Goal: Check status: Check status

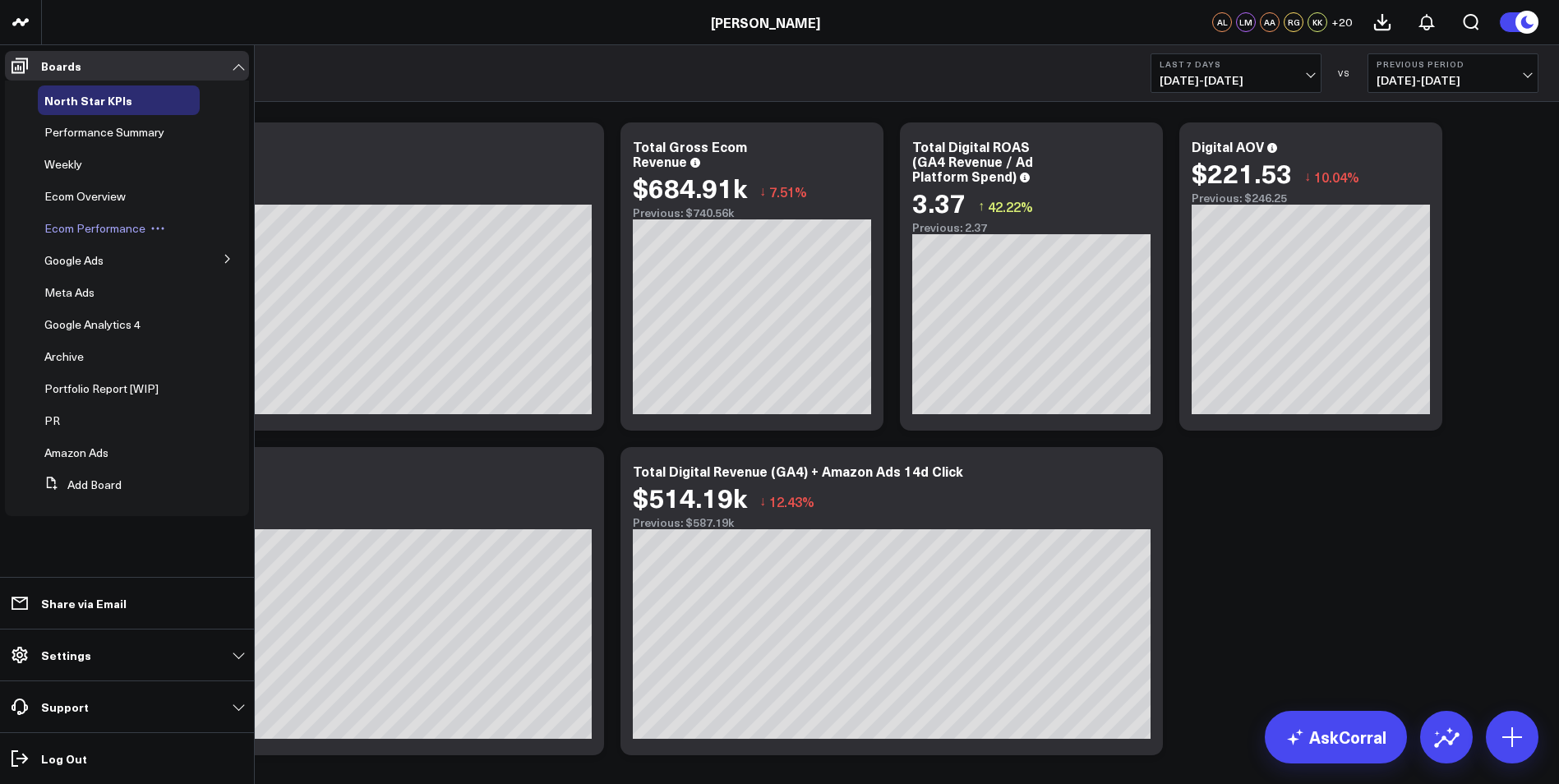
click at [102, 233] on span "Ecom Performance" at bounding box center [95, 227] width 102 height 16
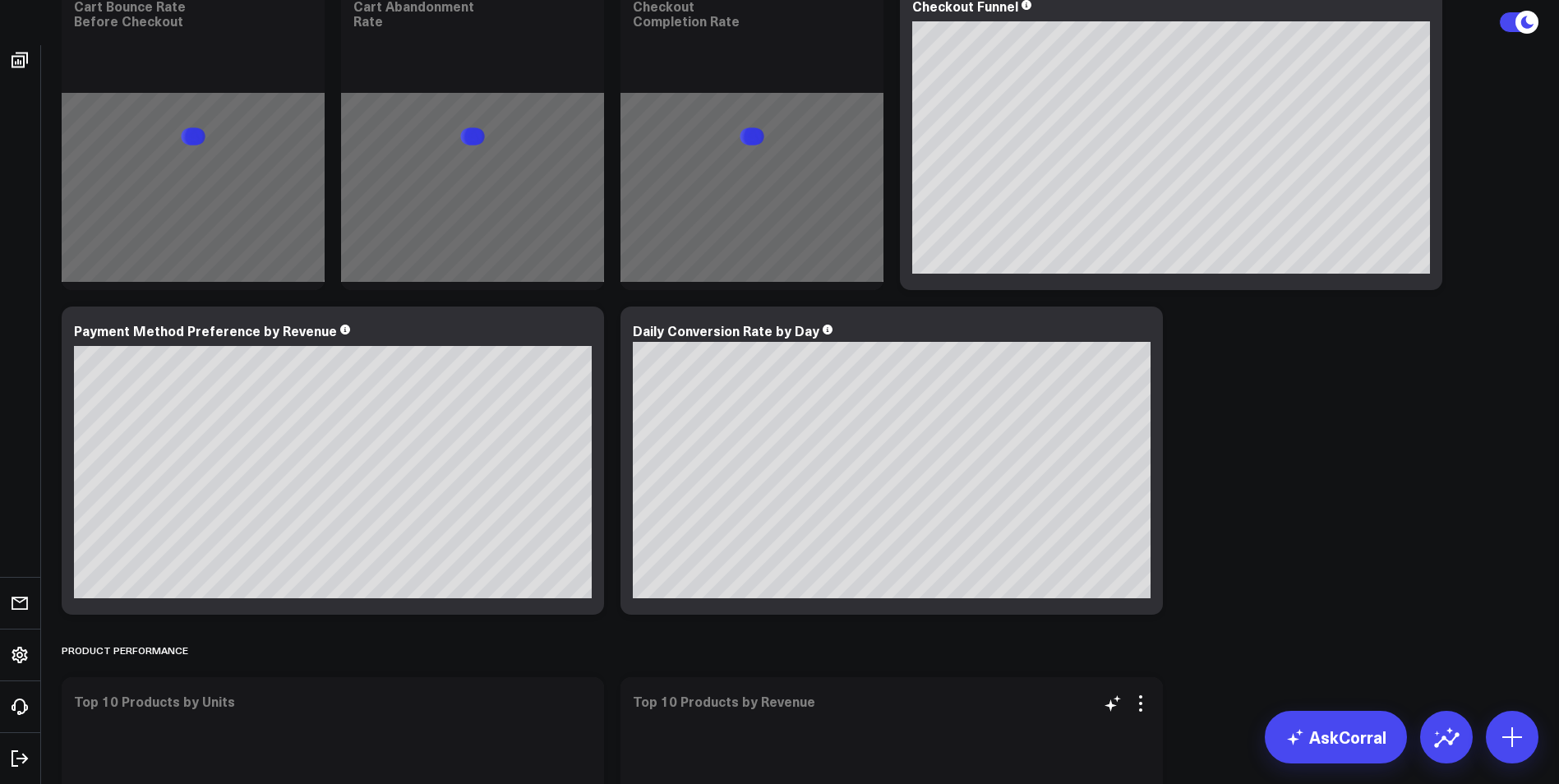
scroll to position [1232, 0]
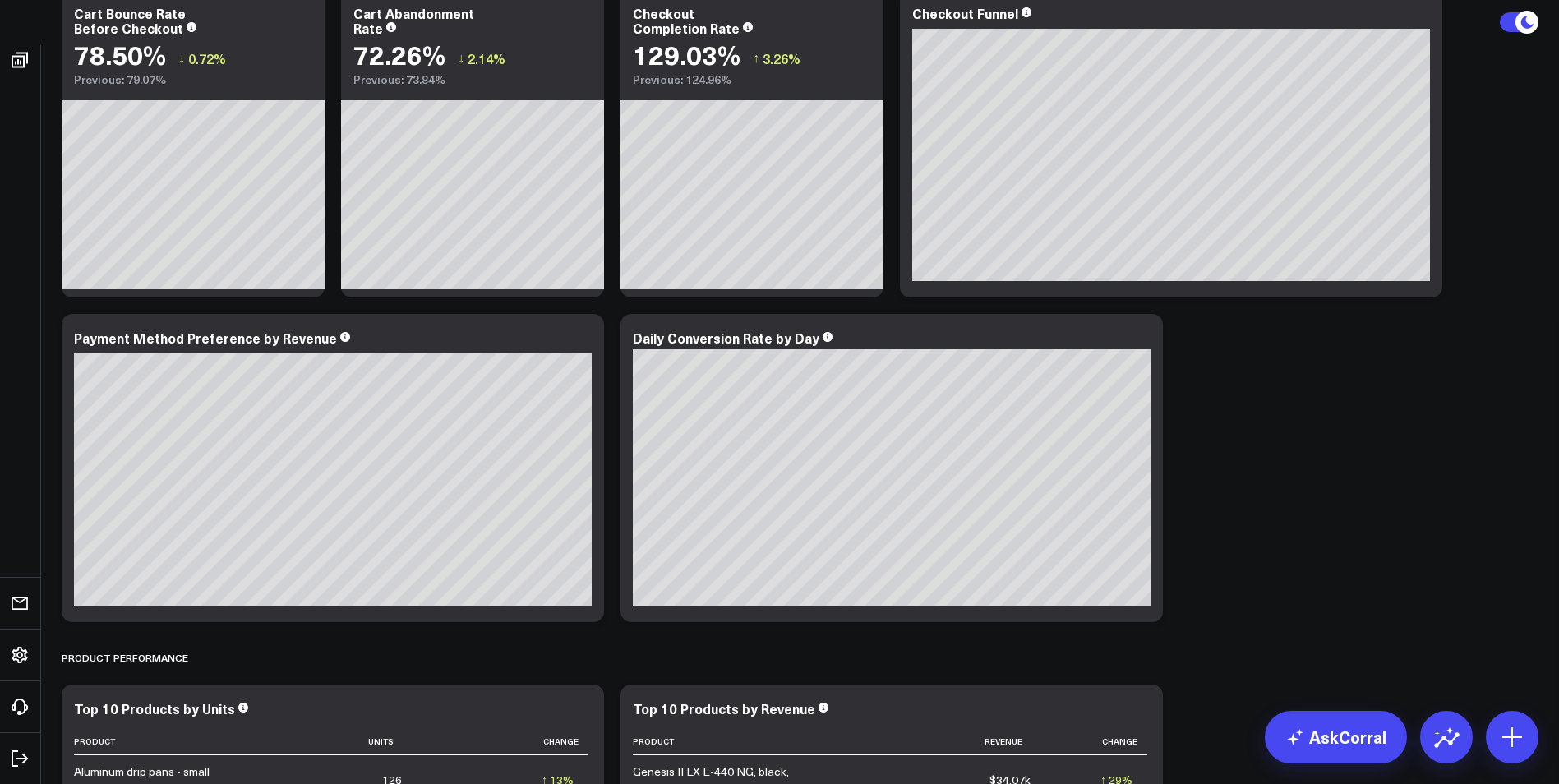
drag, startPoint x: 1066, startPoint y: 615, endPoint x: 1275, endPoint y: 656, distance: 213.0
click at [1281, 657] on div "Product Performance" at bounding box center [799, 656] width 1476 height 38
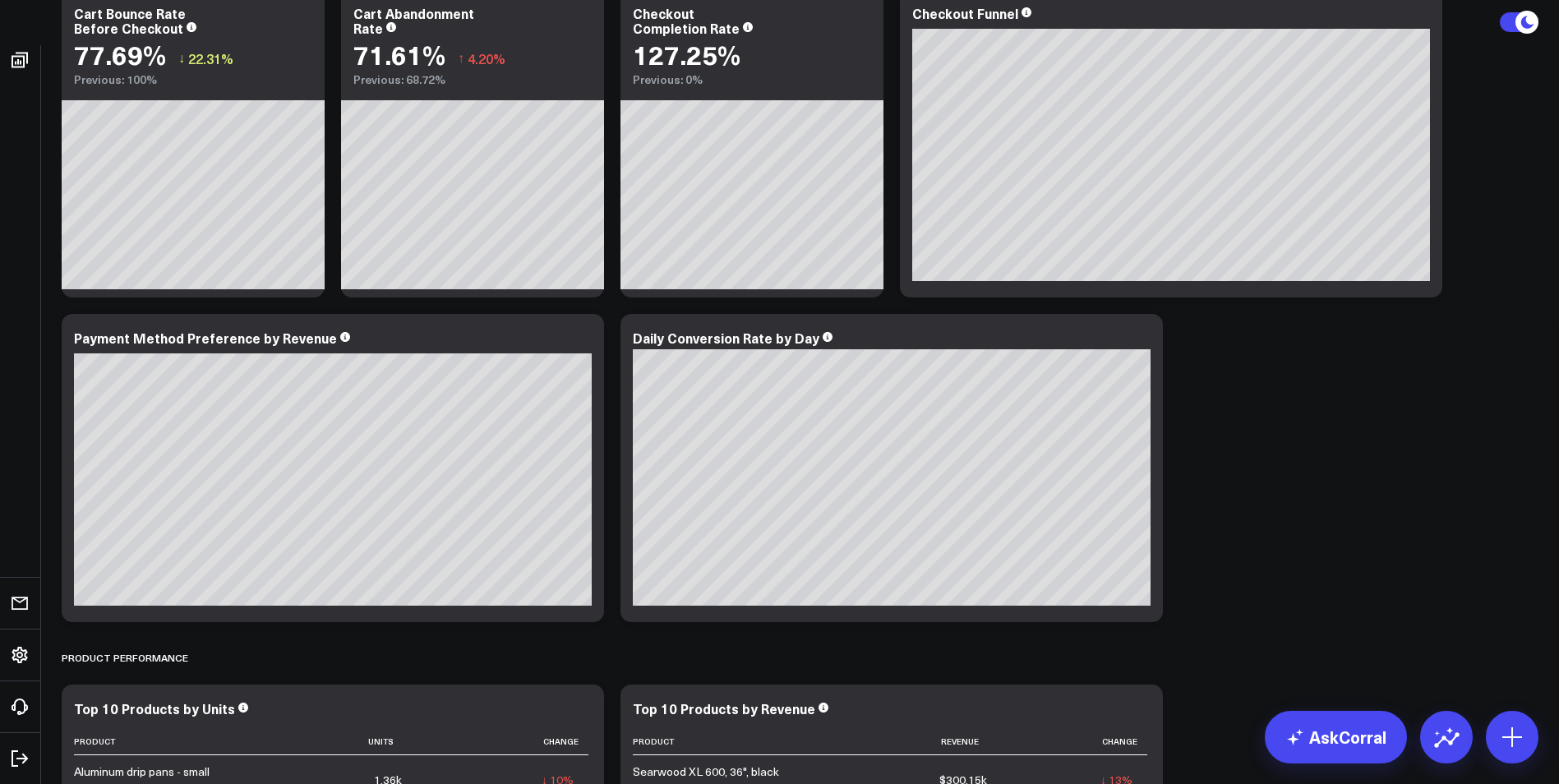
drag, startPoint x: 1173, startPoint y: 617, endPoint x: 1302, endPoint y: 431, distance: 226.4
click at [1302, 432] on div "KPIS Modify via AI Copy link to widget Ask support Remove Create linked copy No…" at bounding box center [799, 584] width 1493 height 3428
drag, startPoint x: 1039, startPoint y: 345, endPoint x: 1145, endPoint y: 334, distance: 106.6
click at [1145, 334] on icon at bounding box center [1140, 340] width 20 height 20
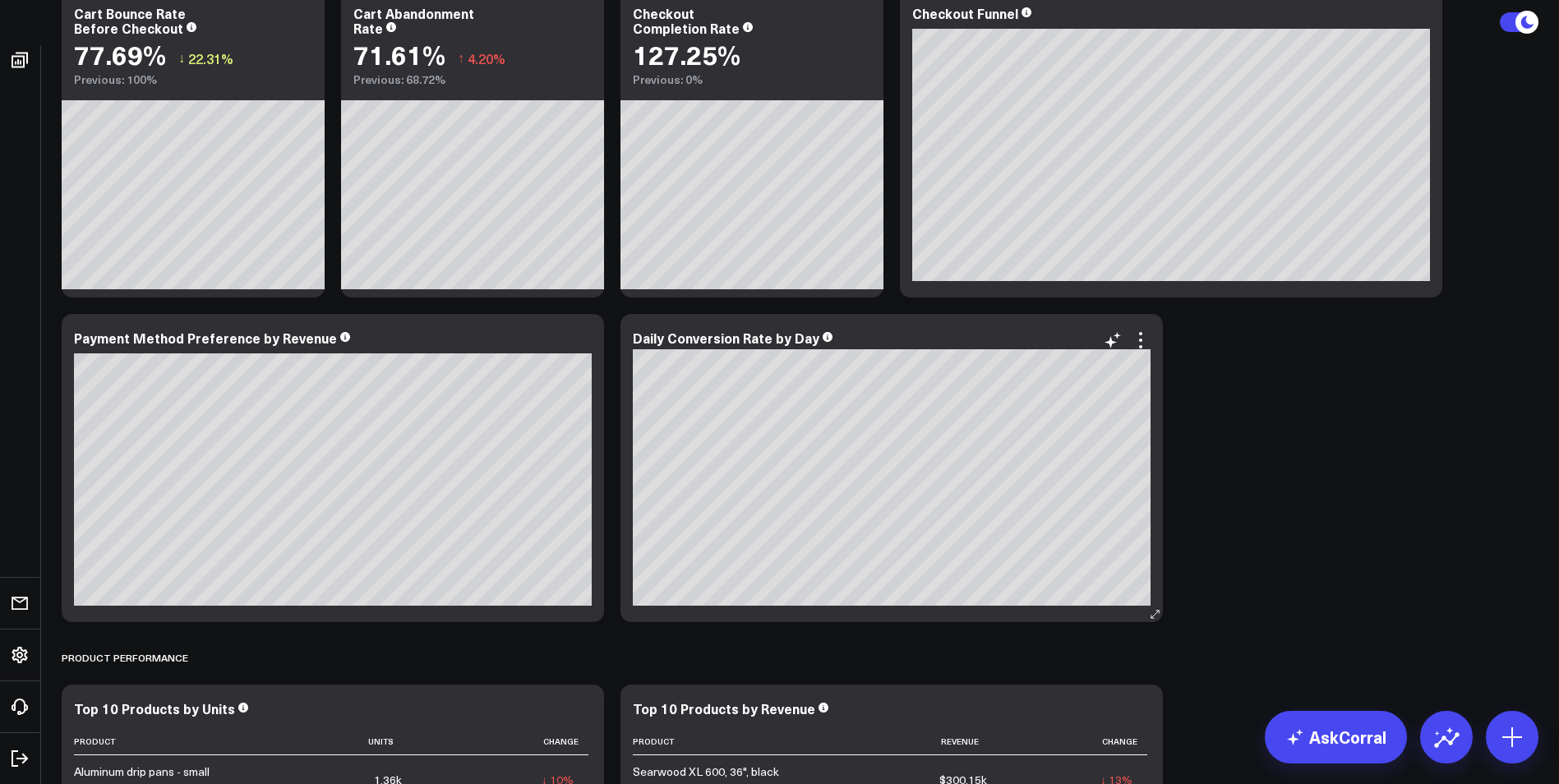
click at [988, 338] on div "Daily Conversion Rate by Day" at bounding box center [891, 338] width 518 height 15
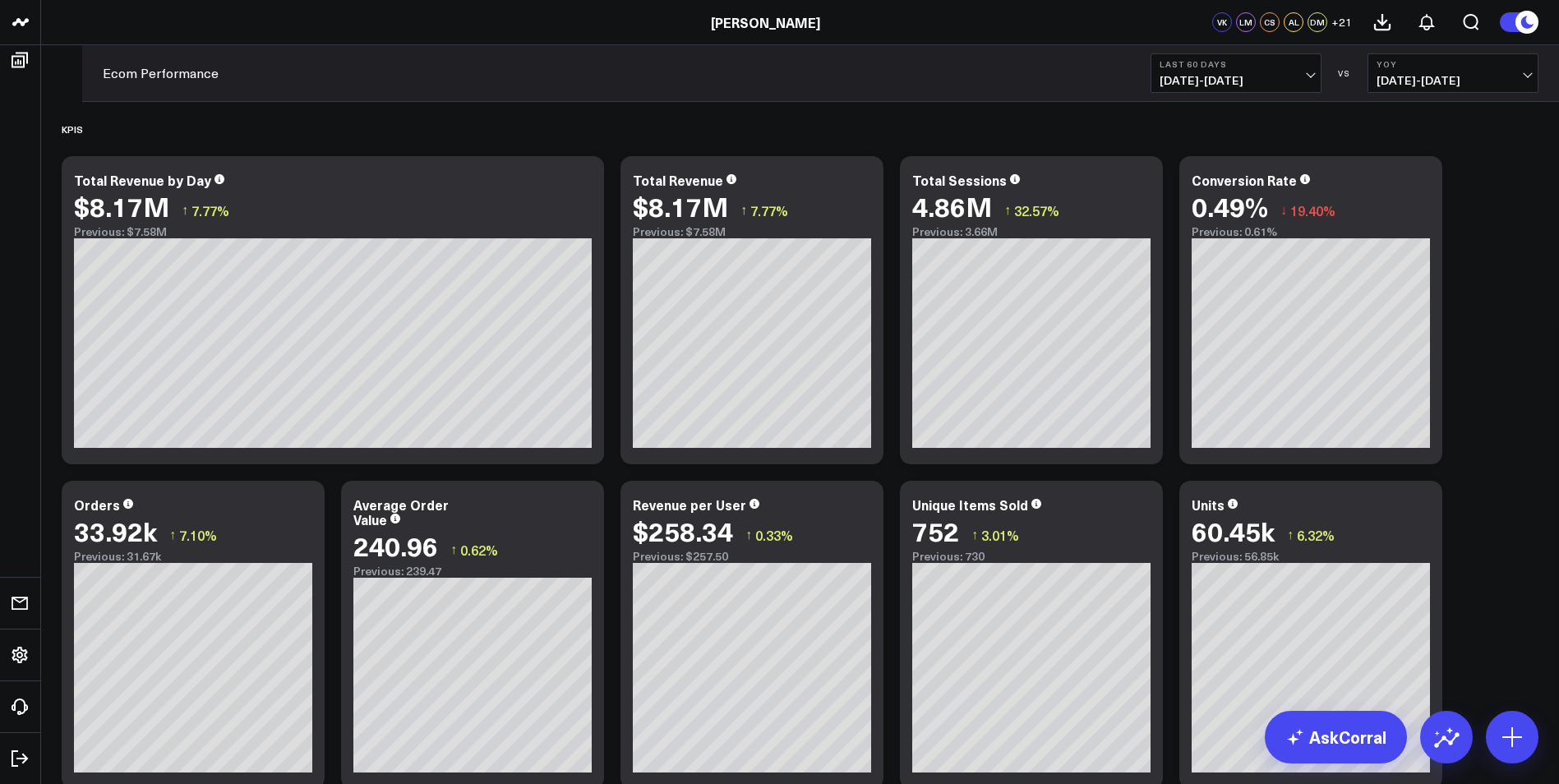
click at [1306, 75] on span "[DATE] - [DATE]" at bounding box center [1236, 80] width 153 height 13
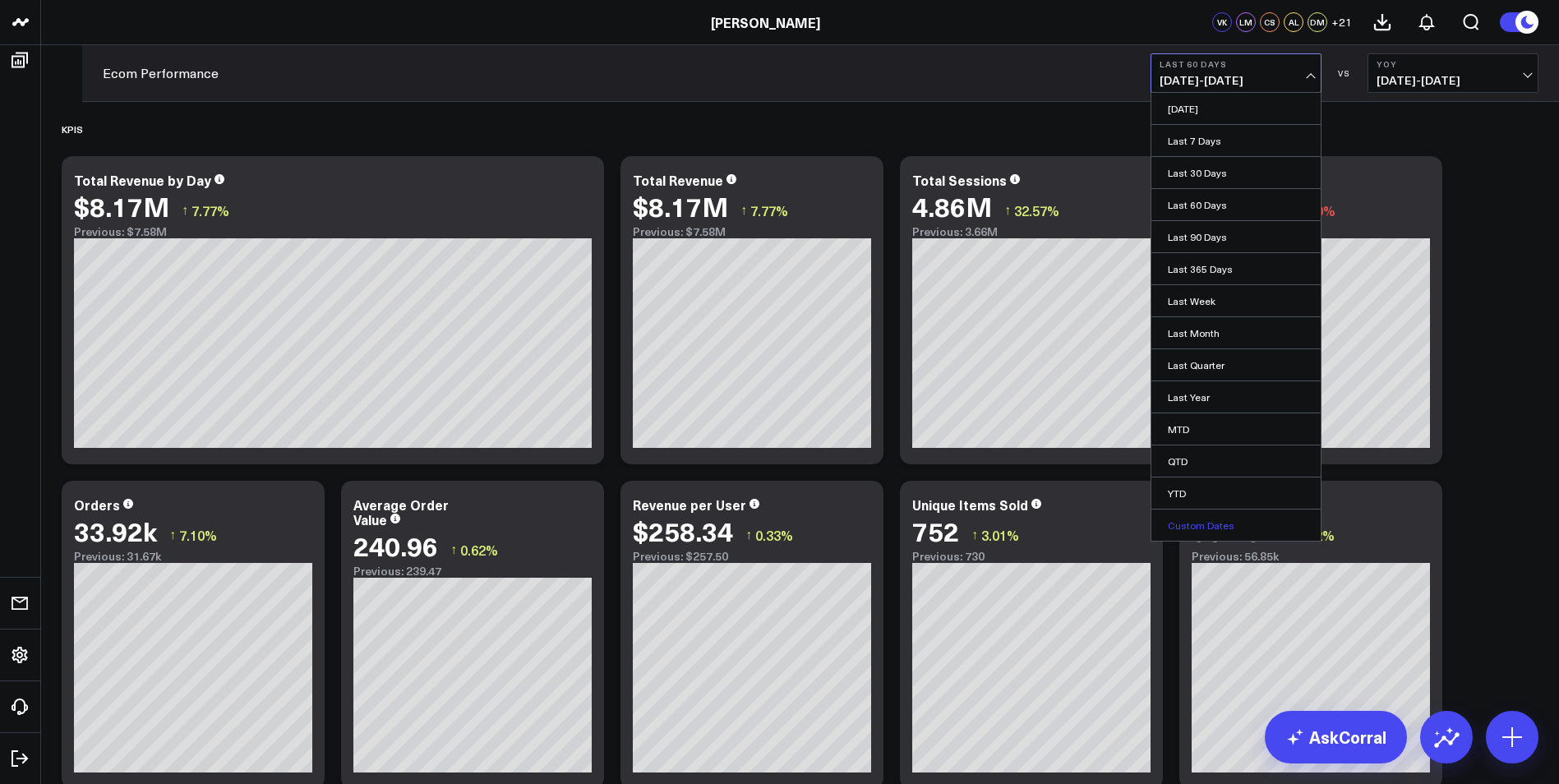
click at [1239, 534] on link "Custom Dates" at bounding box center [1236, 525] width 169 height 32
select select "7"
select select "2025"
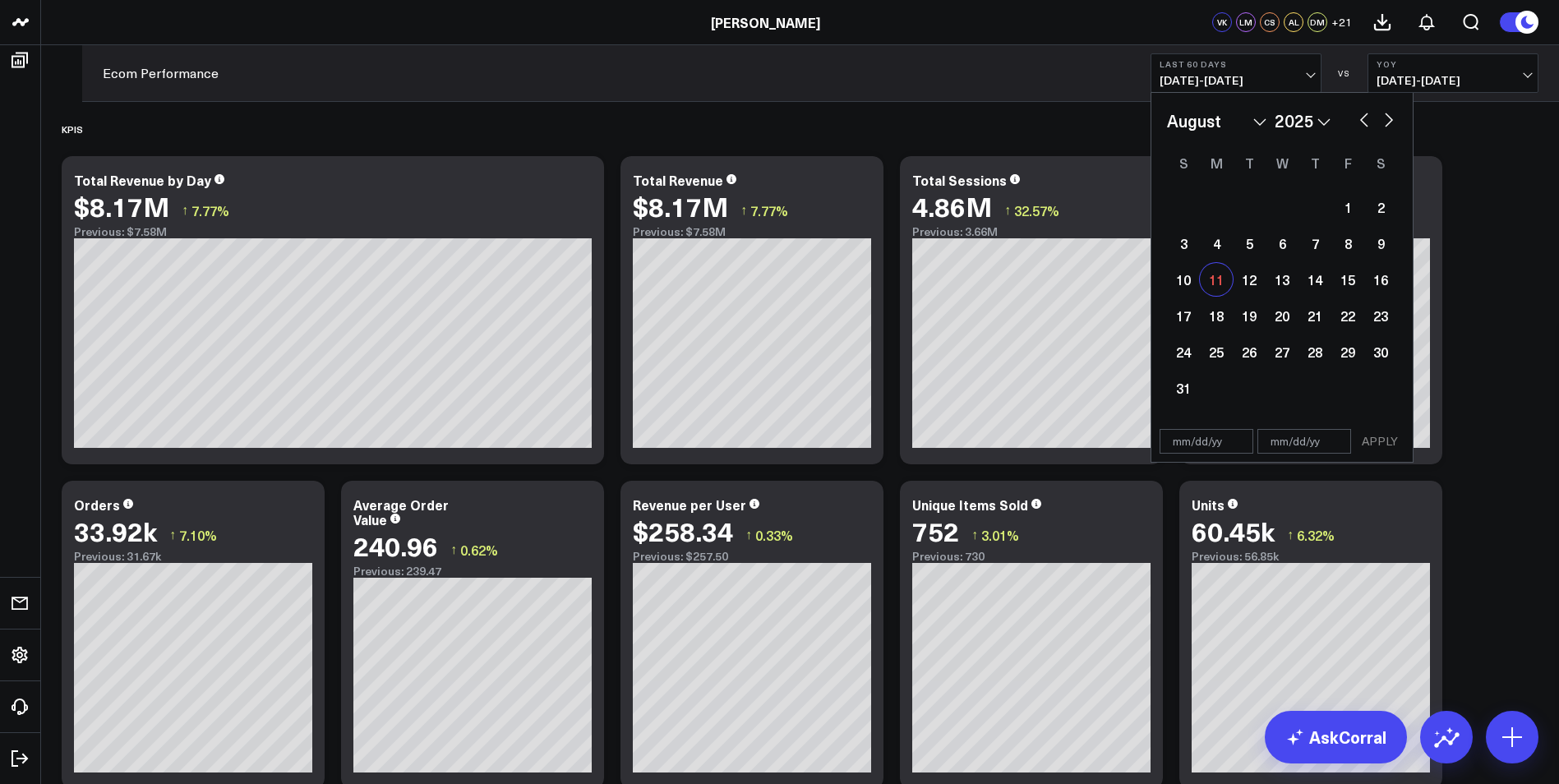
click at [1219, 276] on div "11" at bounding box center [1215, 278] width 33 height 33
type input "[DATE]"
select select "7"
select select "2025"
click at [1312, 74] on span "[DATE] - [DATE]" at bounding box center [1236, 80] width 153 height 13
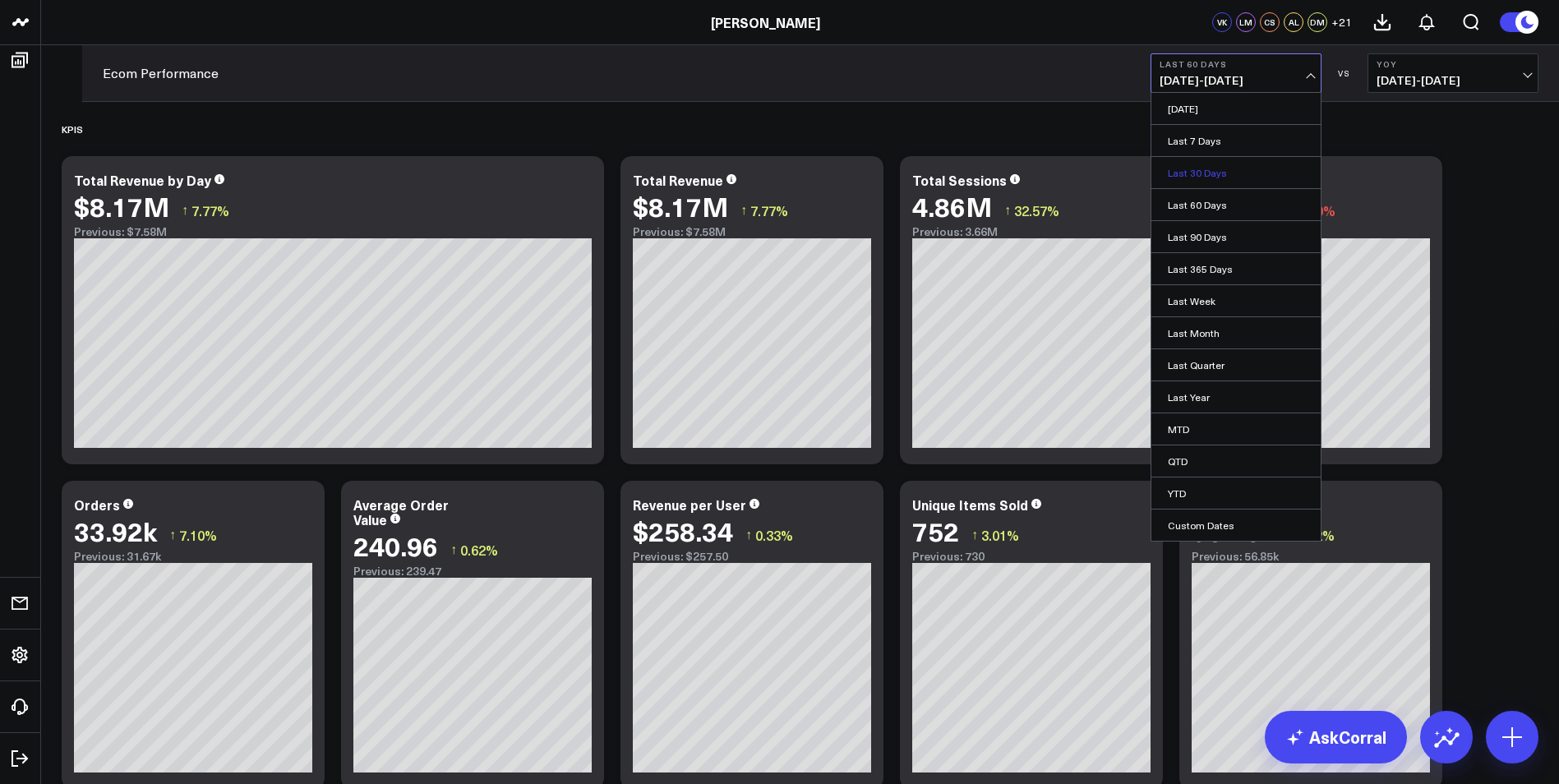
click at [1221, 171] on link "Last 30 Days" at bounding box center [1236, 173] width 169 height 32
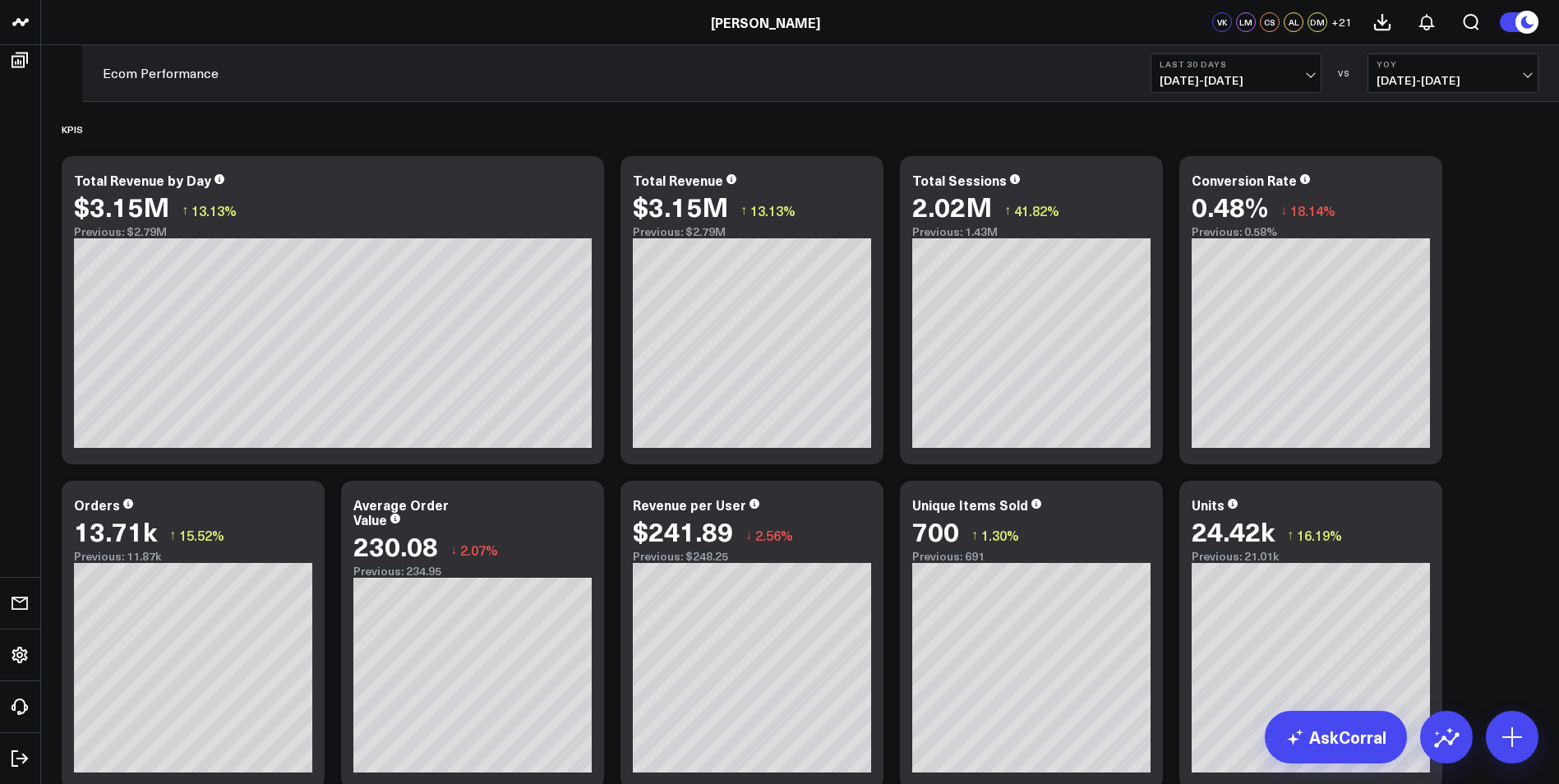
click at [1316, 83] on button "Last 30 Days [DATE] - [DATE]" at bounding box center [1236, 73] width 171 height 39
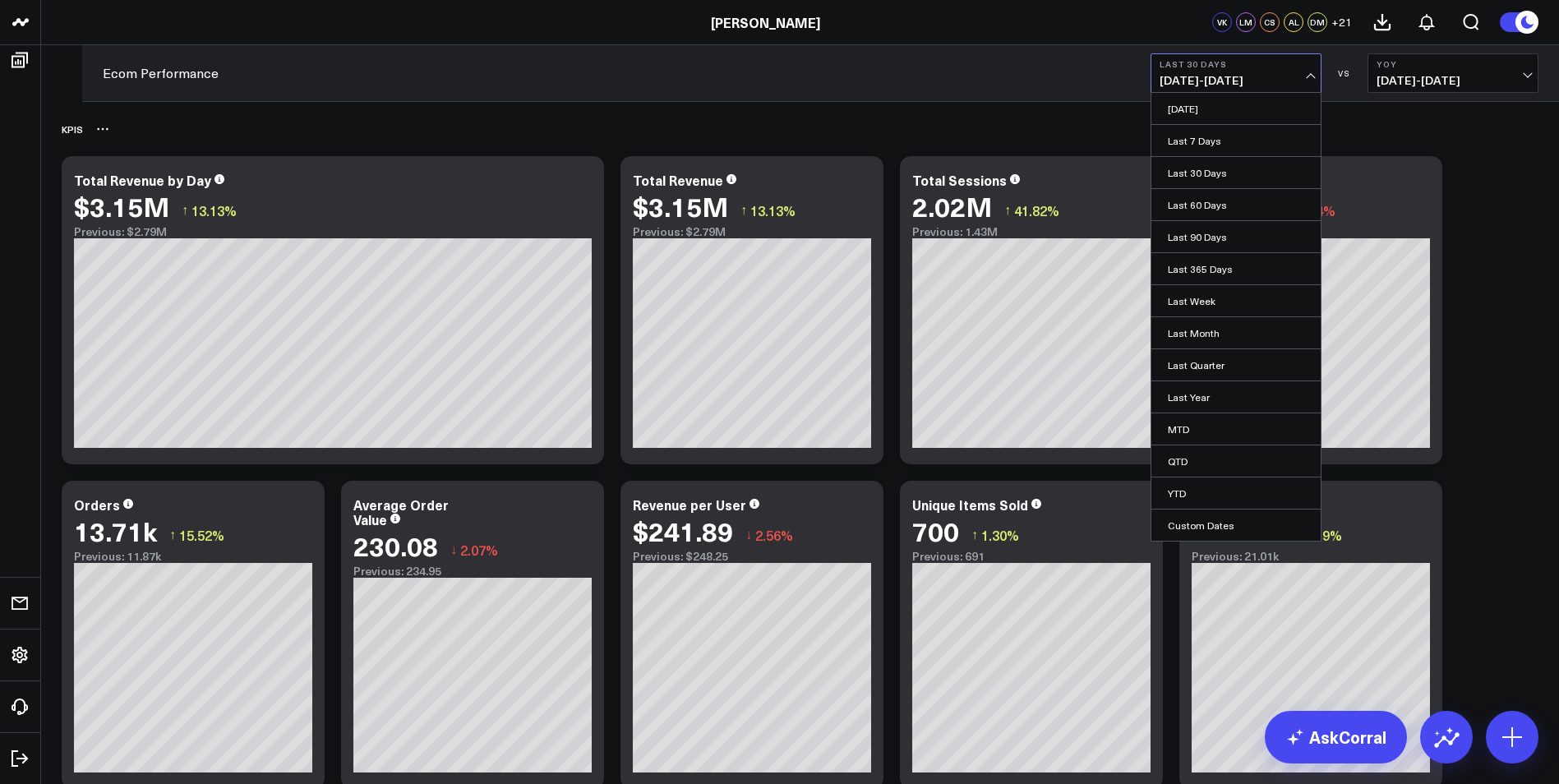
click at [1459, 137] on div "KPIS" at bounding box center [799, 128] width 1476 height 38
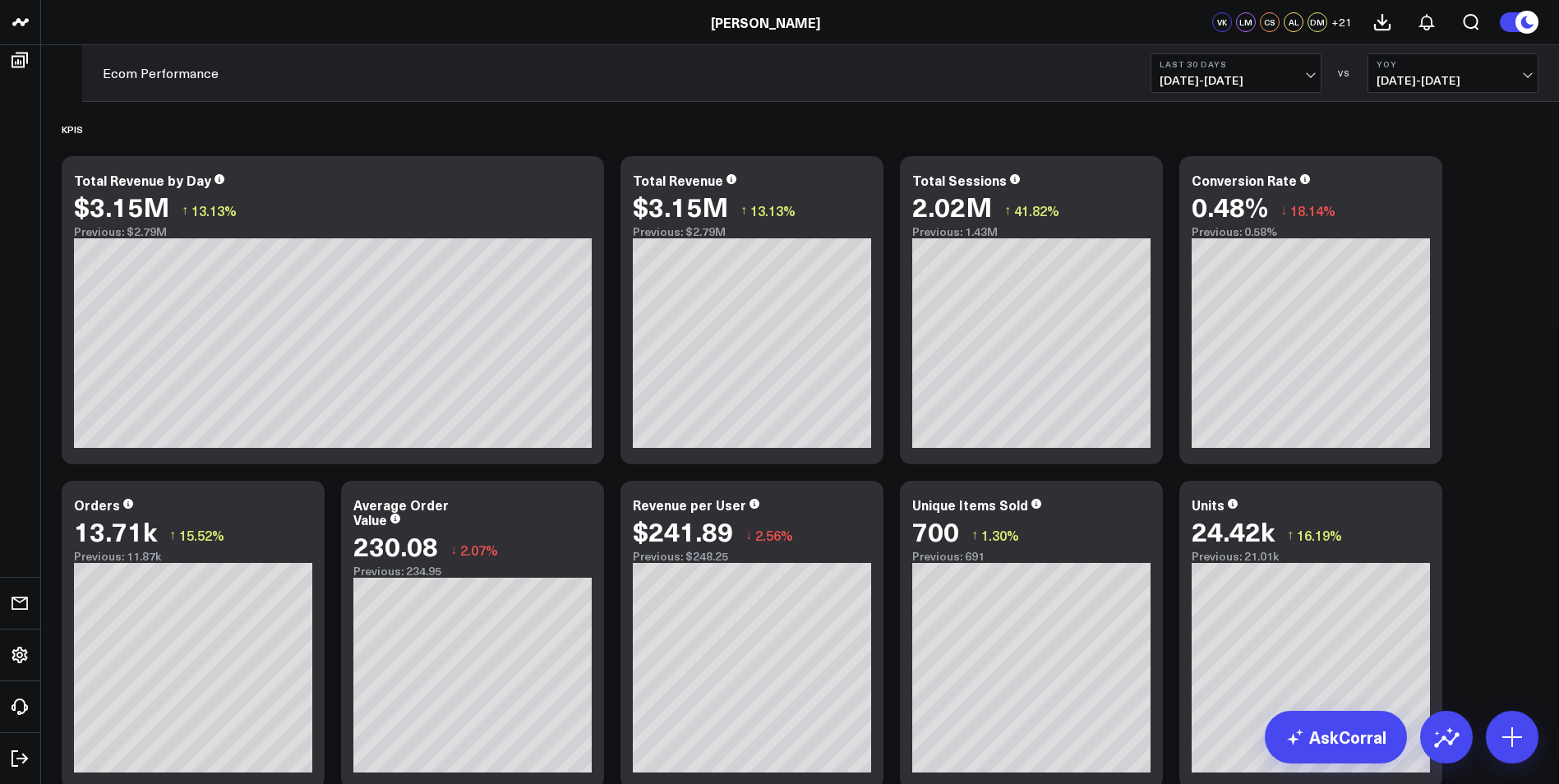
click at [1525, 76] on span "[DATE] - [DATE]" at bounding box center [1453, 80] width 153 height 13
click at [1421, 105] on link "Previous Period" at bounding box center [1453, 109] width 169 height 32
click at [1312, 74] on span "[DATE] - [DATE]" at bounding box center [1236, 80] width 153 height 13
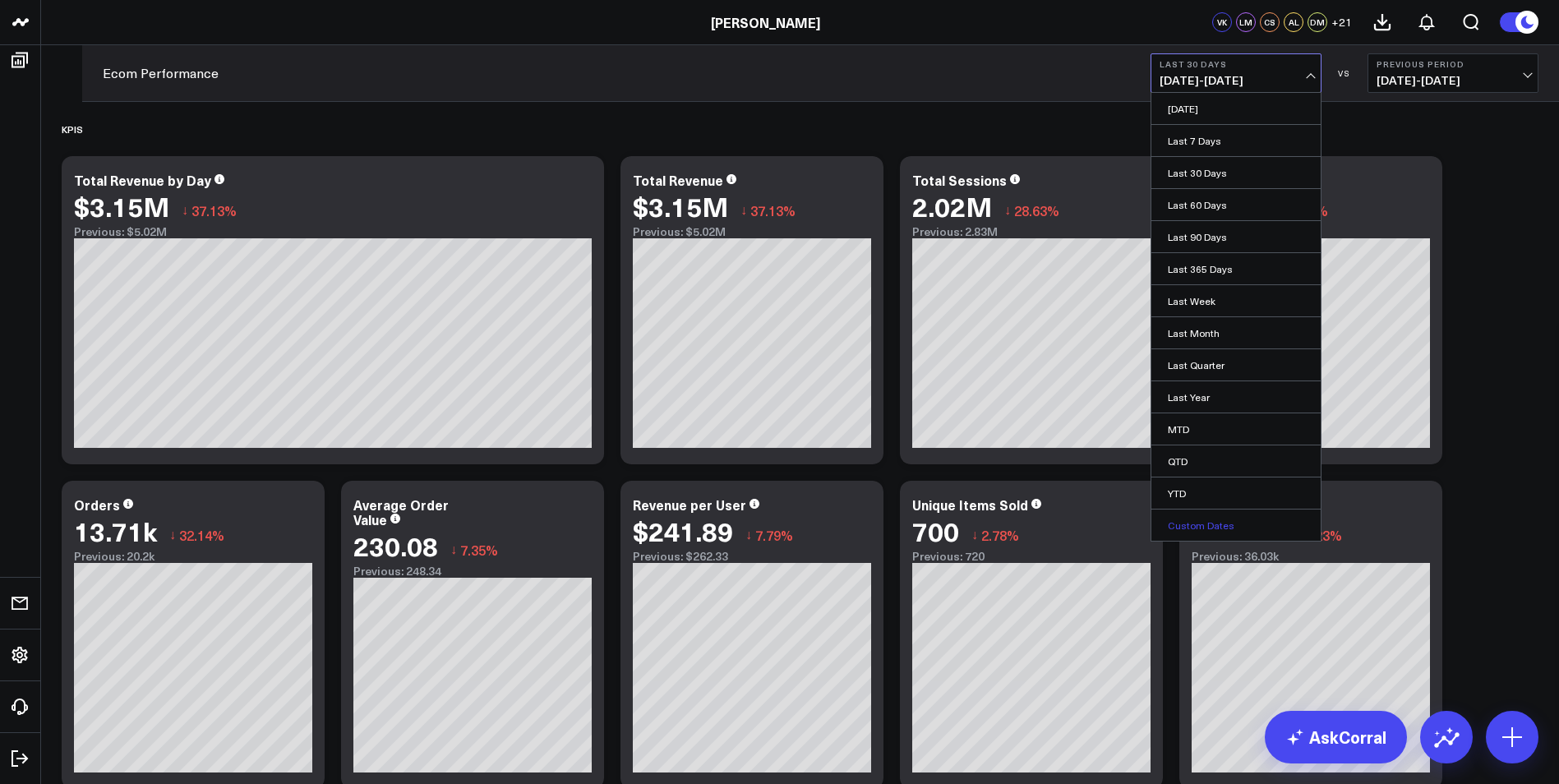
click at [1231, 531] on link "Custom Dates" at bounding box center [1236, 525] width 169 height 32
select select "7"
select select "2025"
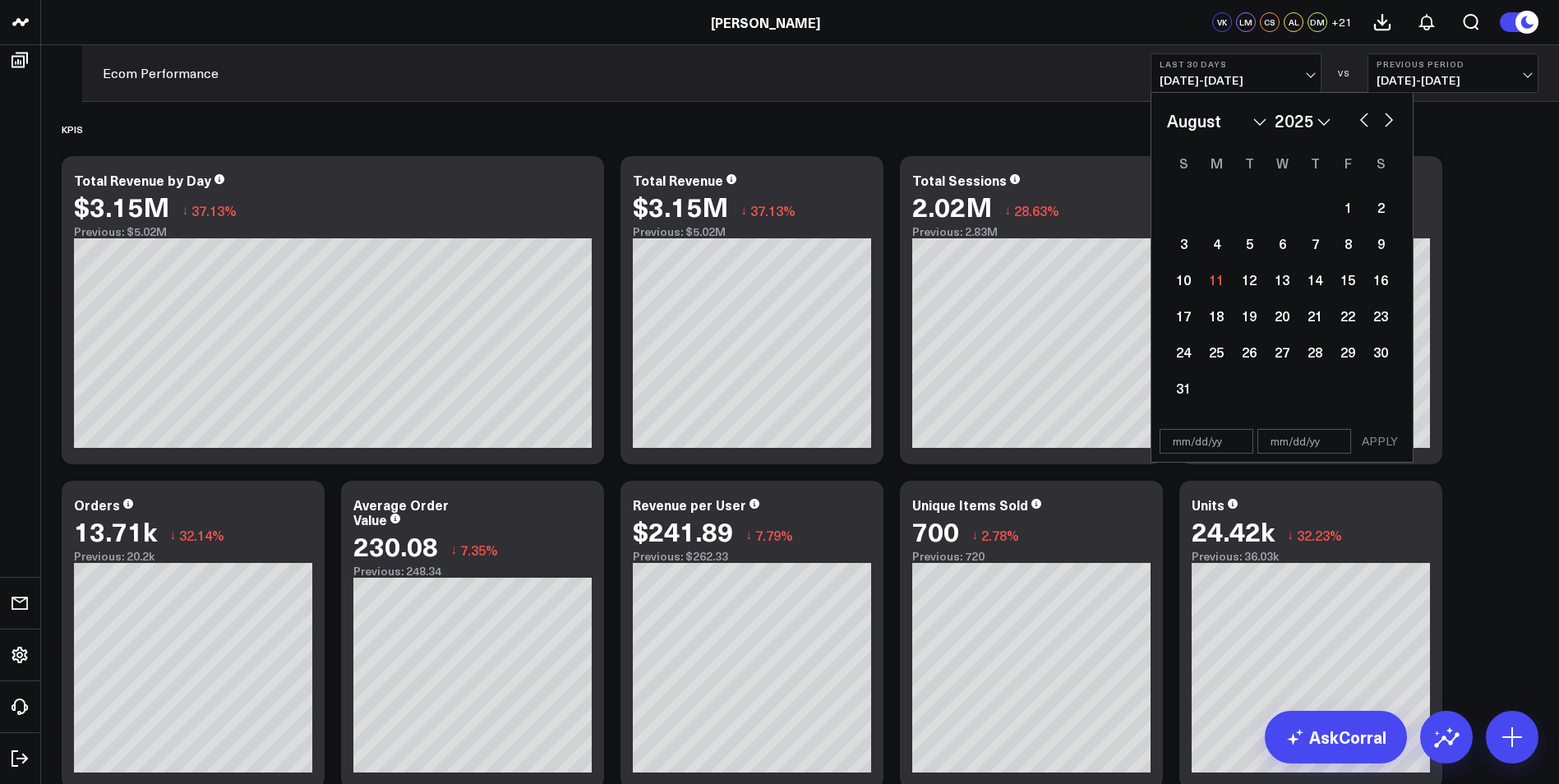
click at [1361, 118] on button "button" at bounding box center [1364, 117] width 17 height 20
select select "6"
select select "2025"
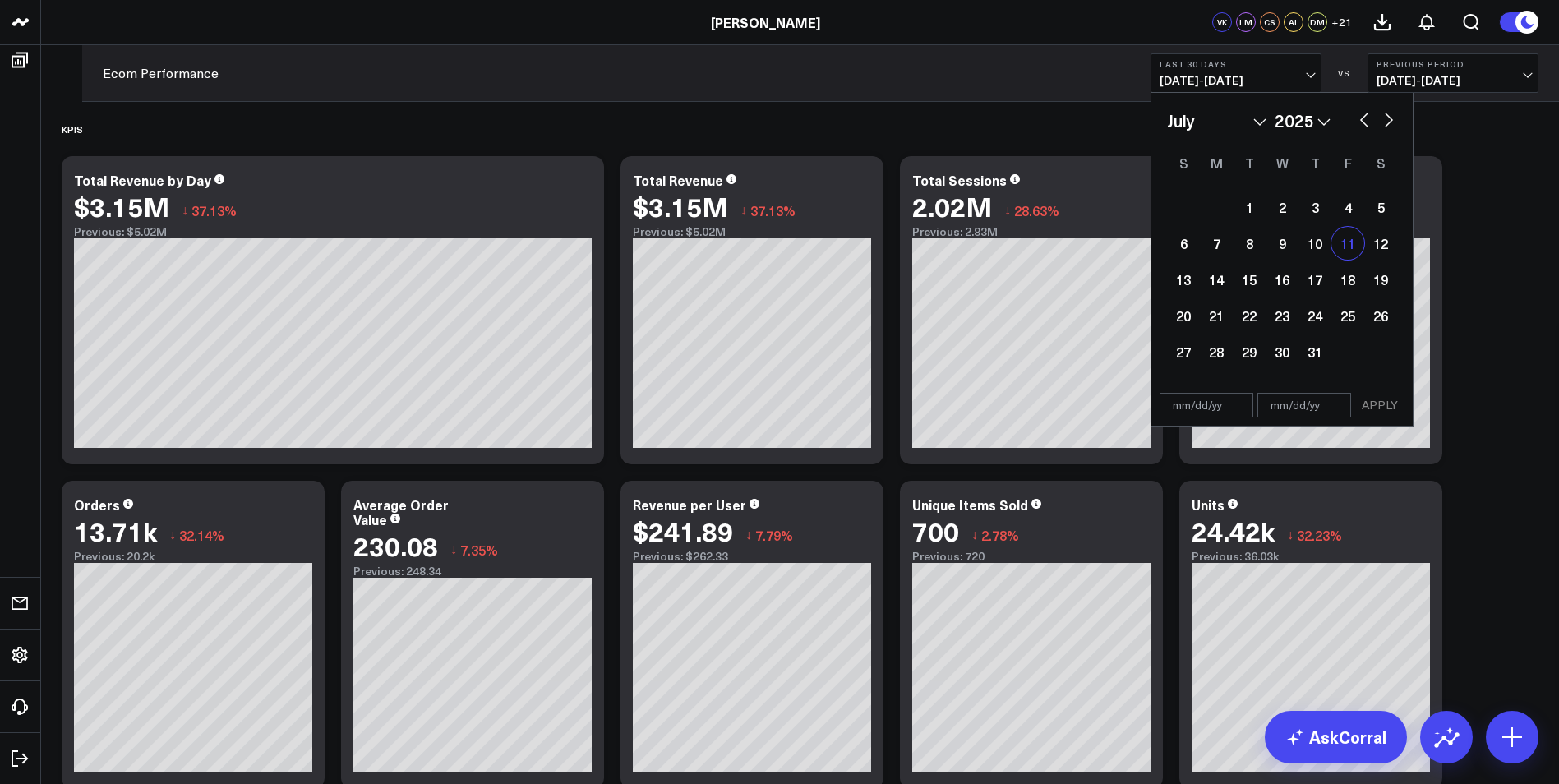
click at [1349, 242] on div "11" at bounding box center [1347, 242] width 33 height 33
select select "6"
select select "2025"
type input "[DATE]"
click at [1363, 117] on button "button" at bounding box center [1364, 117] width 17 height 20
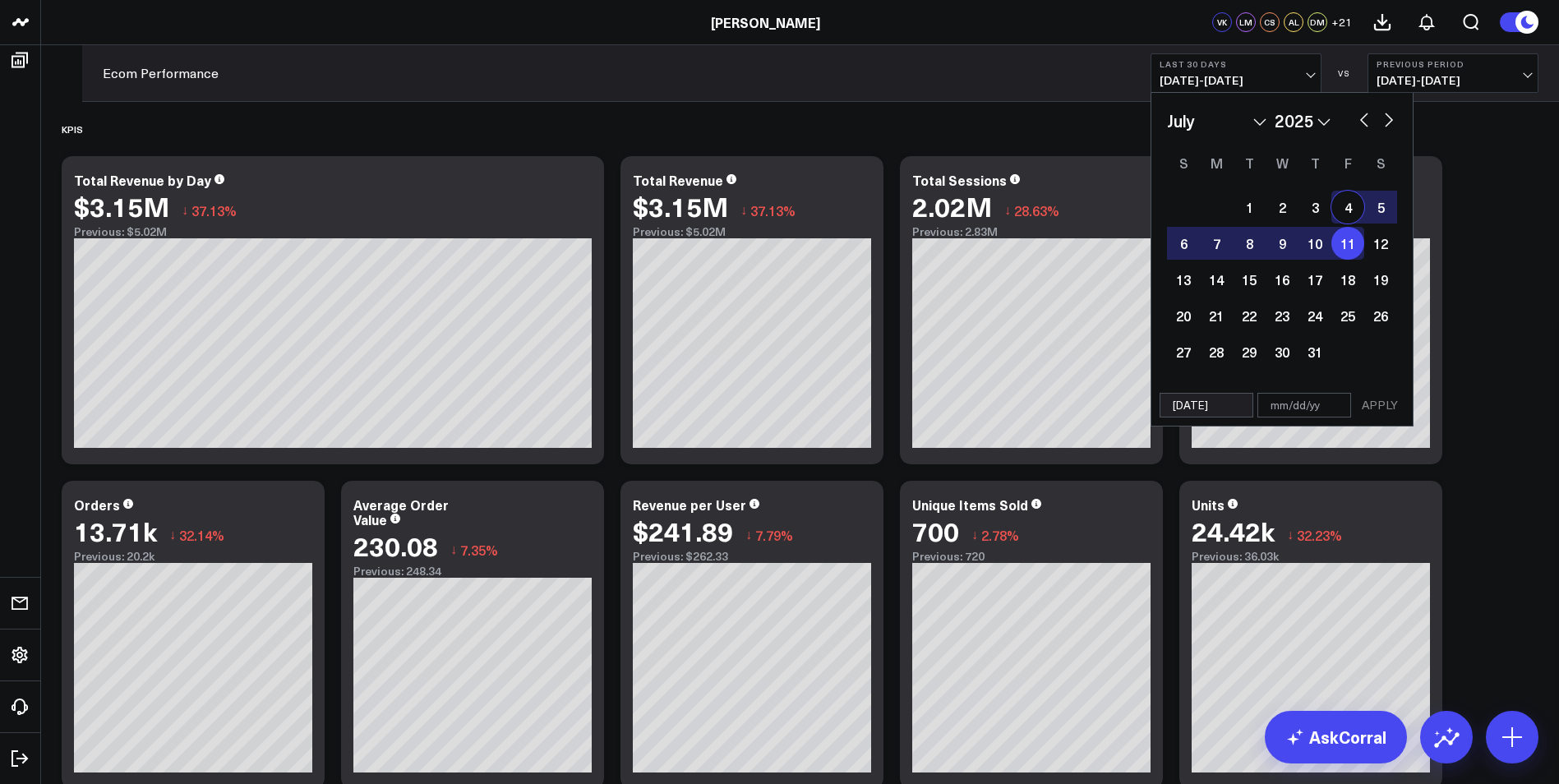
select select "5"
select select "2025"
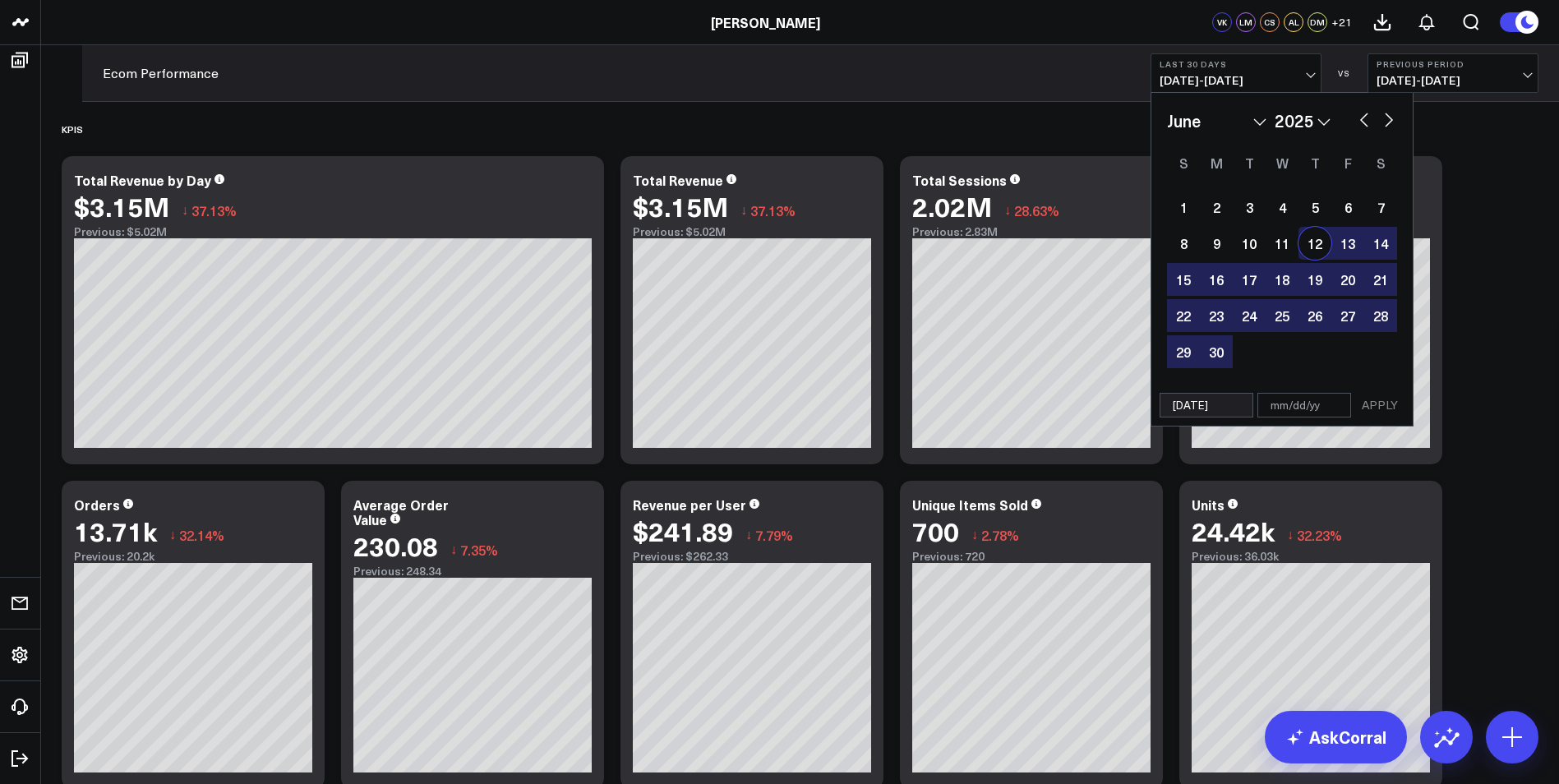
click at [1311, 245] on div "12" at bounding box center [1314, 242] width 33 height 33
type input "[DATE]"
select select "5"
select select "2025"
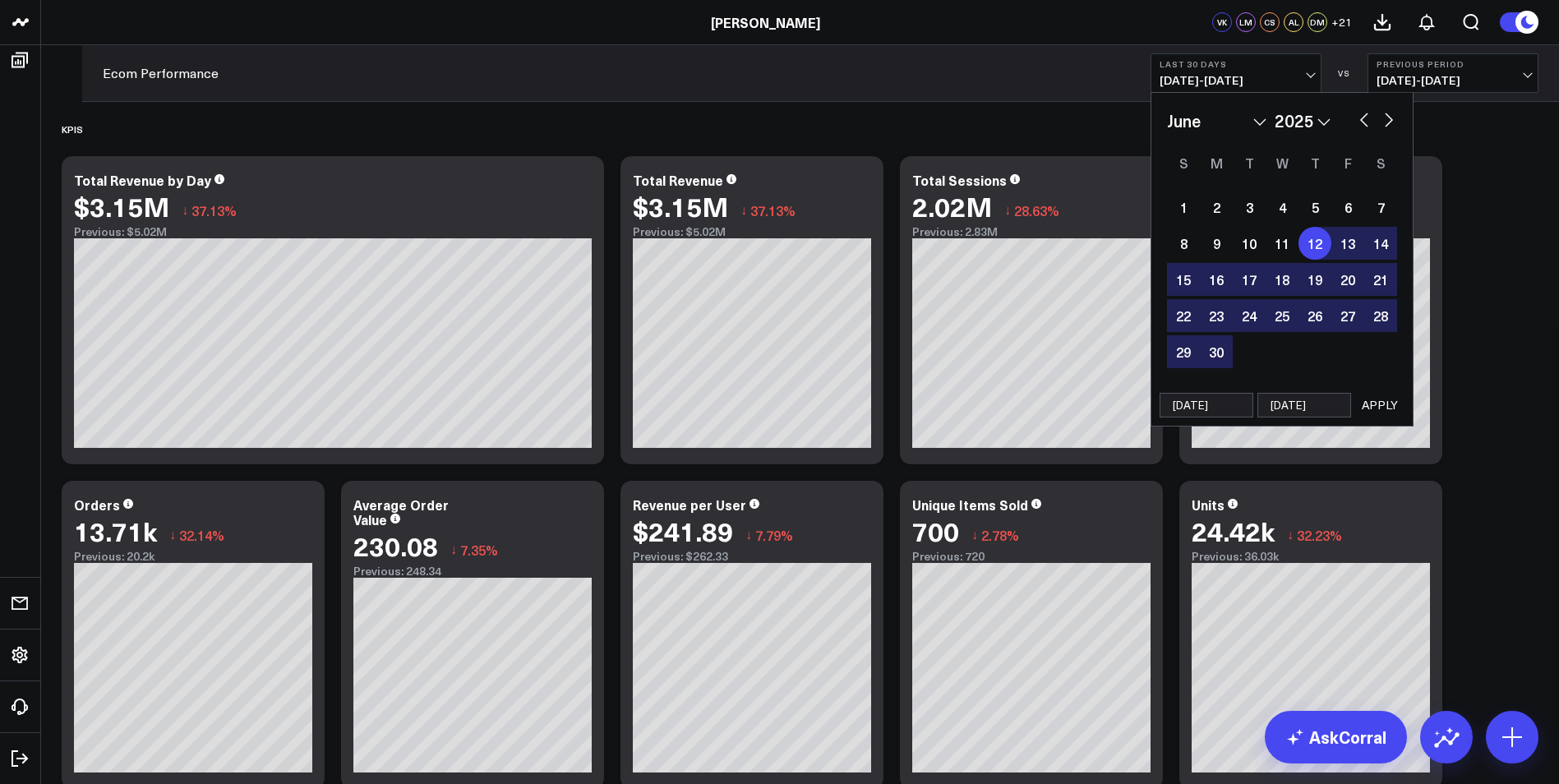
click at [1386, 399] on button "APPLY" at bounding box center [1379, 405] width 49 height 24
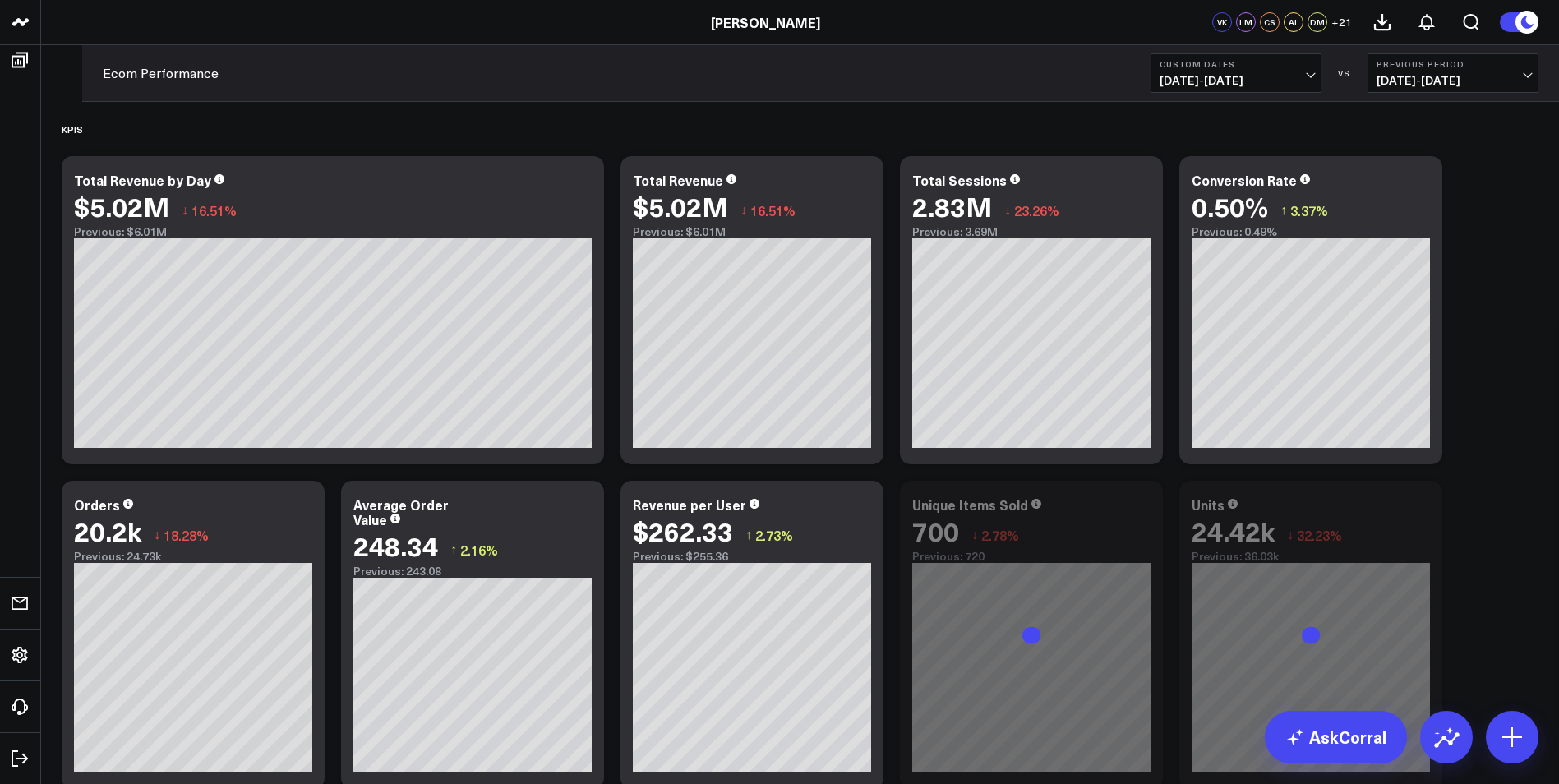
click at [1523, 79] on span "[DATE] - [DATE]" at bounding box center [1453, 80] width 153 height 13
click at [1444, 171] on link "YoY" at bounding box center [1453, 173] width 169 height 32
